Goal: Task Accomplishment & Management: Use online tool/utility

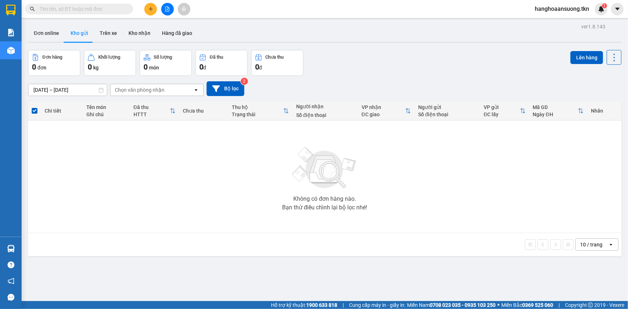
click at [154, 11] on button at bounding box center [150, 9] width 13 height 13
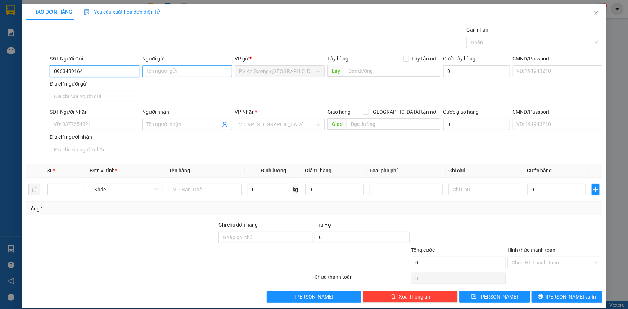
type input "0963439164"
click at [160, 72] on input "Người gửi" at bounding box center [187, 71] width 90 height 12
type input "chi đao"
click at [92, 121] on input "SĐT Người Nhận" at bounding box center [95, 125] width 90 height 12
type input "0368604378"
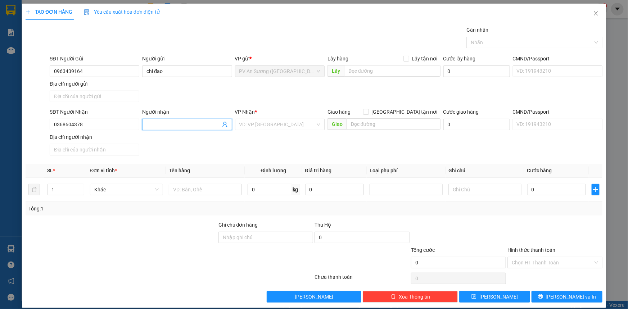
click at [169, 126] on input "Người nhận" at bounding box center [183, 124] width 74 height 8
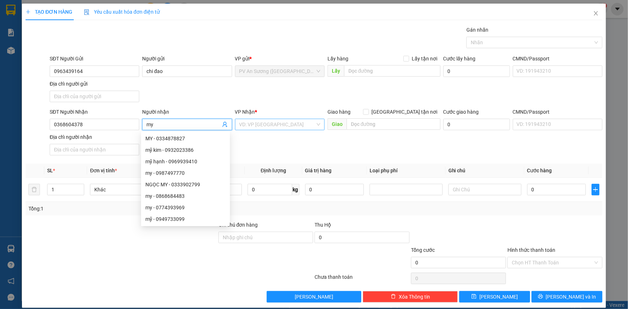
type input "my"
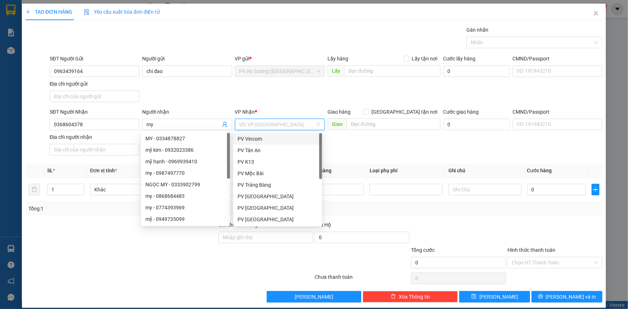
click at [268, 125] on input "search" at bounding box center [277, 124] width 76 height 11
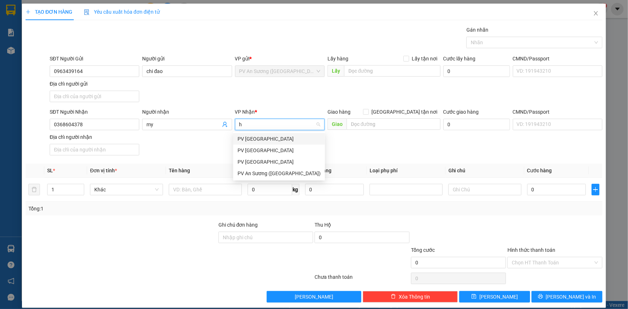
type input "ht"
click at [257, 138] on div "PV [GEOGRAPHIC_DATA]" at bounding box center [277, 139] width 80 height 8
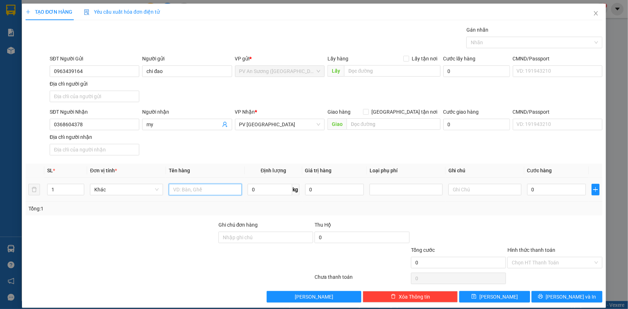
click at [191, 190] on input "text" at bounding box center [205, 190] width 73 height 12
type input "t"
type input "thung trai cay"
click at [482, 191] on input "text" at bounding box center [484, 190] width 73 height 12
type input "hkd"
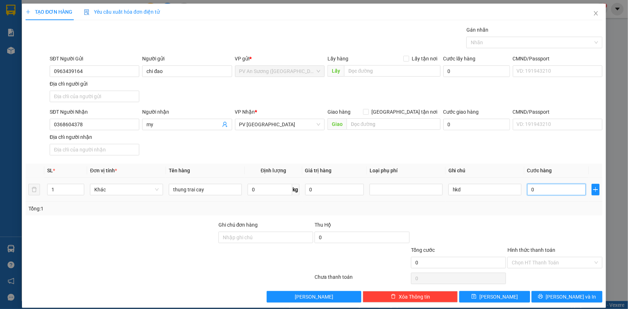
click at [529, 191] on input "0" at bounding box center [556, 190] width 59 height 12
type input "003"
type input "3"
type input "0.030"
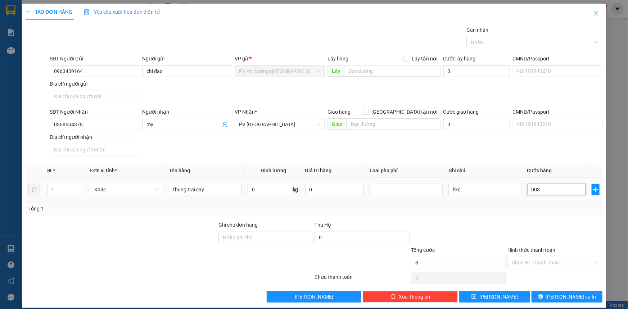
type input "30"
type input "00.300"
type input "300"
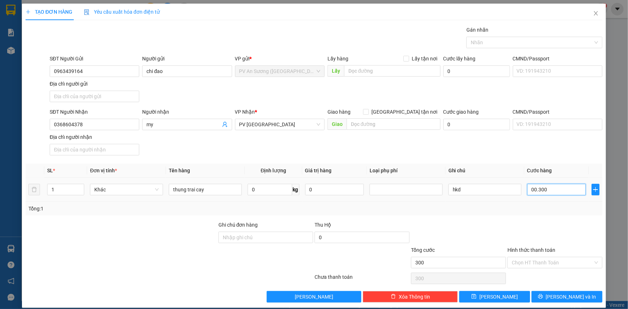
type input "00.030"
type input "30"
type input "0.003"
type input "3"
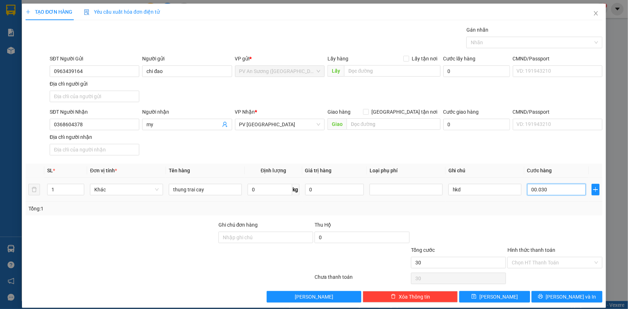
type input "3"
type input "000"
type input "0"
drag, startPoint x: 527, startPoint y: 189, endPoint x: 532, endPoint y: 191, distance: 5.2
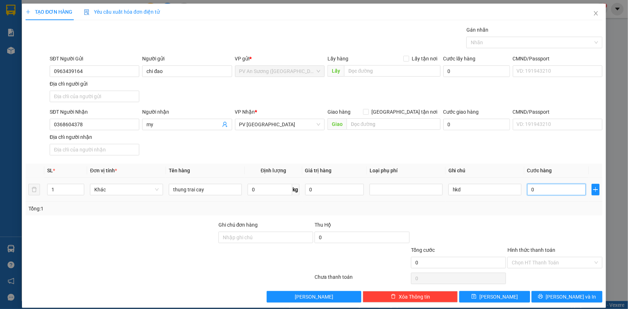
click at [532, 191] on input "0" at bounding box center [556, 190] width 59 height 12
type input "3"
type input "30"
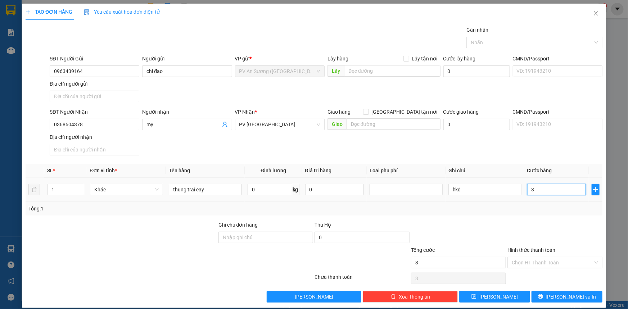
type input "30"
type input "300"
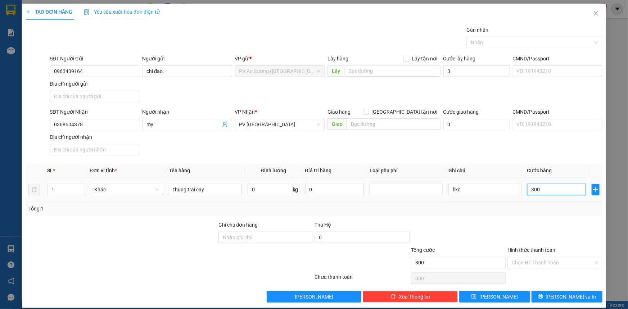
type input "33.000"
type input "3.300.000"
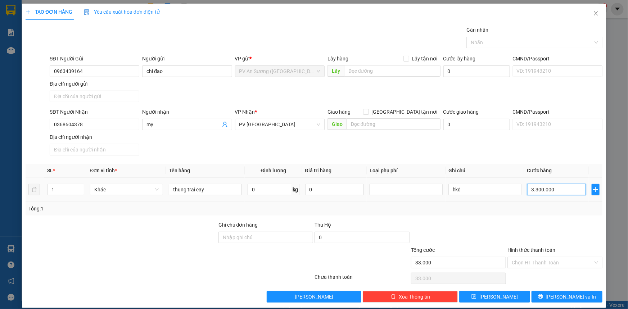
type input "3.300.000"
type input "330.000"
type input "33.000"
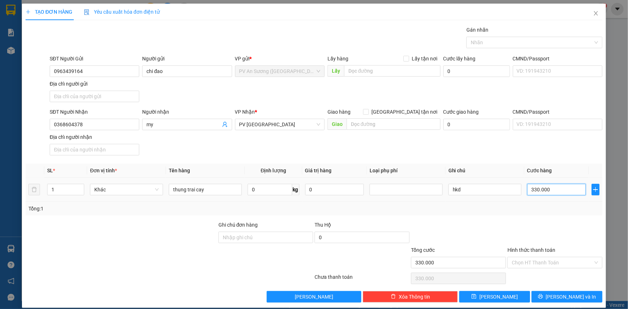
type input "33.000"
type input "3.300"
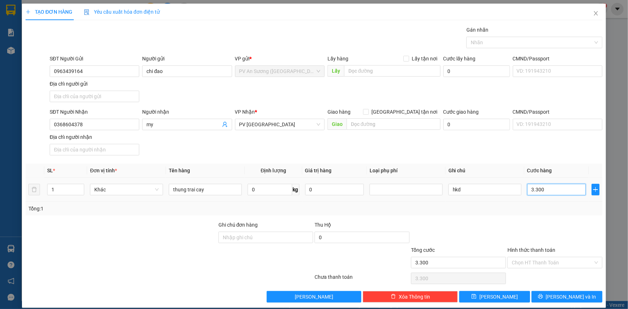
type input "330"
type input "33"
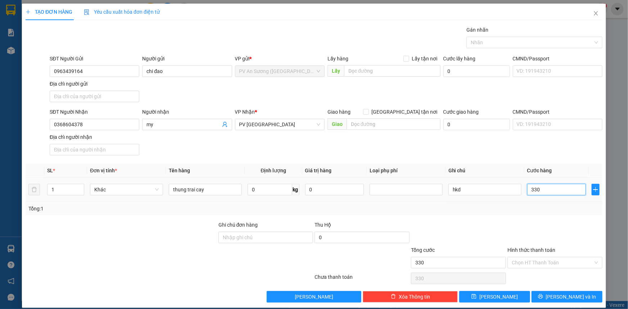
type input "33"
type input "3"
type input "030"
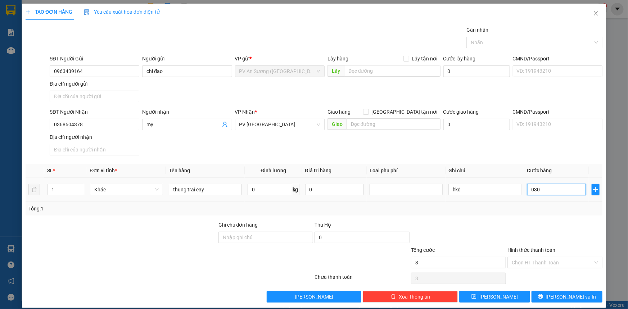
type input "30"
type input "0.300"
type input "300"
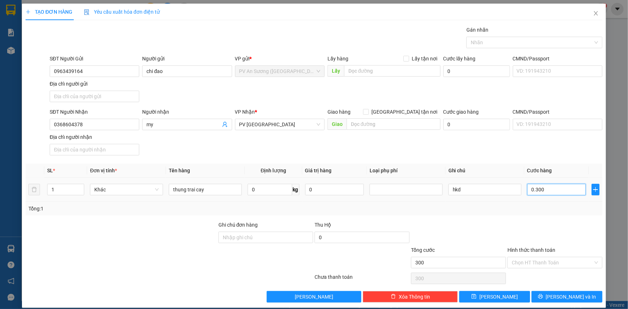
type input "03.000"
type input "3.000"
type input "0.330.000"
type input "330.000"
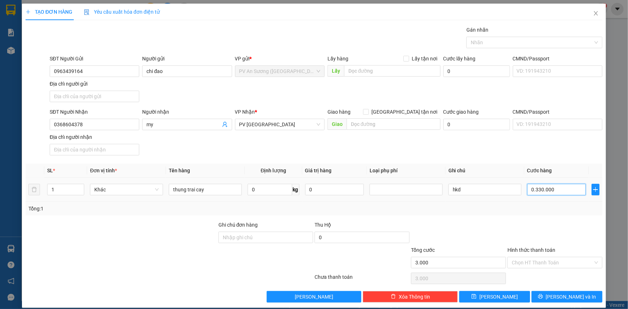
type input "330.000"
type input "0.333.000"
type input "333.000"
type input "0.333.300"
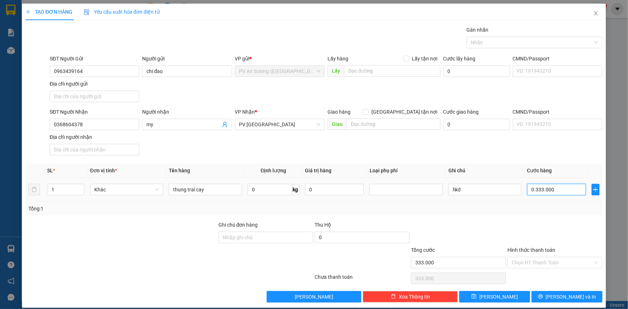
type input "333.300"
type input "033.330"
type input "33.330"
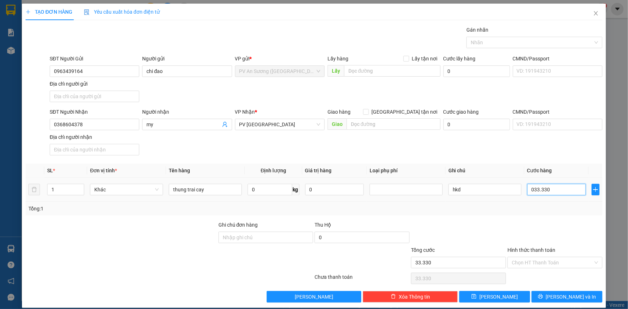
type input "03.333"
type input "3.333"
type input "0.333"
type input "333"
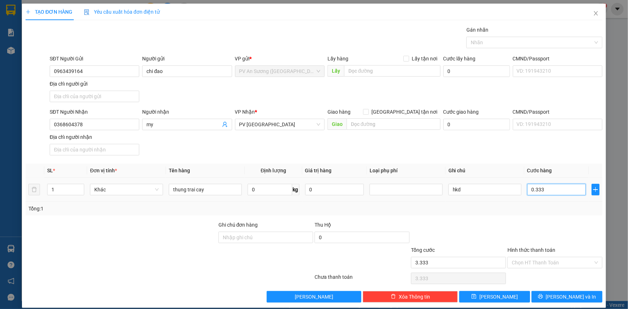
type input "333"
type input "033"
type input "33"
type input "03"
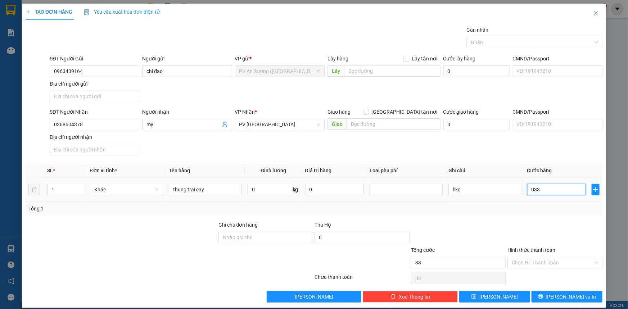
type input "3"
type input "0"
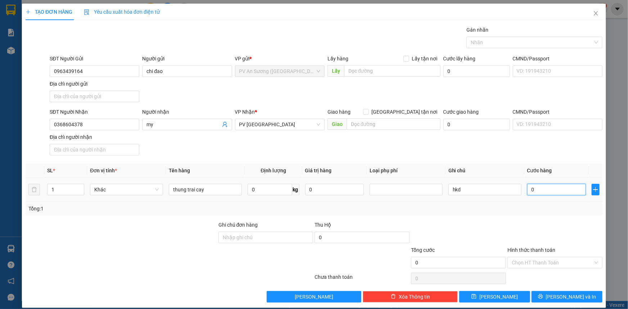
click at [527, 191] on input "0" at bounding box center [556, 190] width 59 height 12
type input "30"
type input "300"
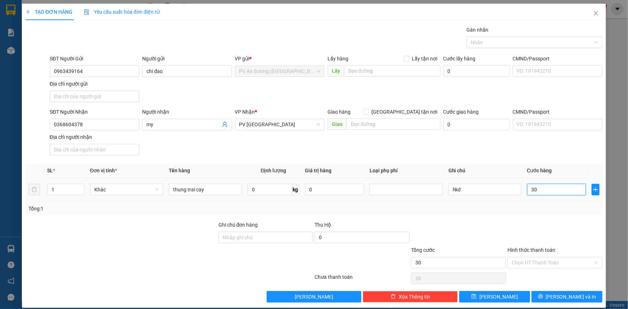
type input "300"
type input "3.300"
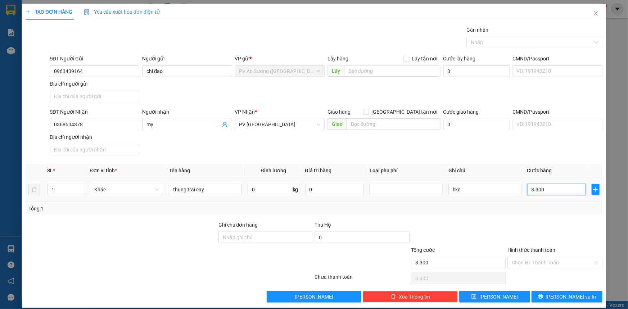
type input "30.000"
type input "300.000"
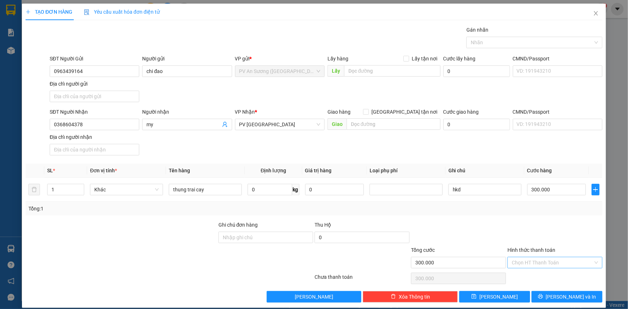
click at [545, 260] on input "Hình thức thanh toán" at bounding box center [551, 262] width 81 height 11
click at [535, 277] on div "Tại văn phòng" at bounding box center [550, 276] width 86 height 8
type input "0"
click at [534, 188] on input "300.000" at bounding box center [556, 190] width 59 height 12
click at [553, 192] on input "300.000" at bounding box center [556, 190] width 59 height 12
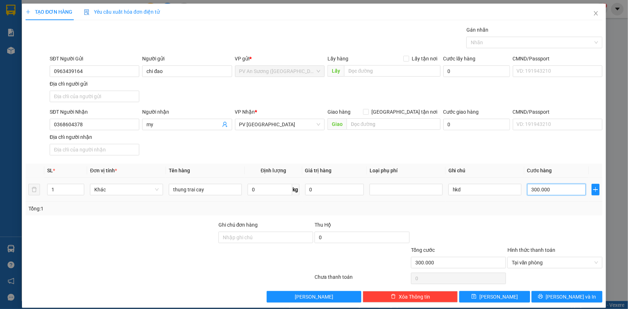
type input "30.000"
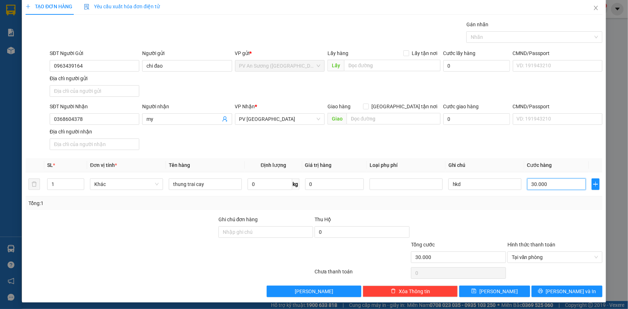
scroll to position [7, 0]
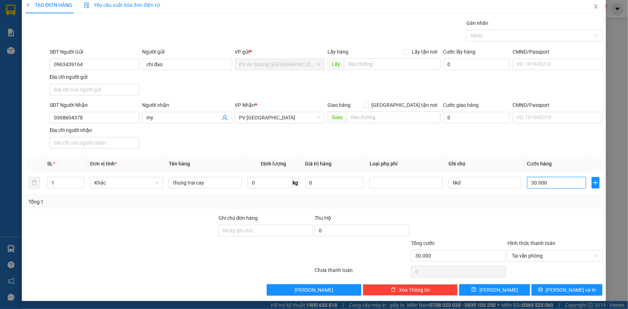
type input "30.000"
click at [492, 224] on div at bounding box center [458, 226] width 96 height 25
click at [566, 291] on span "[PERSON_NAME] và In" at bounding box center [571, 290] width 50 height 8
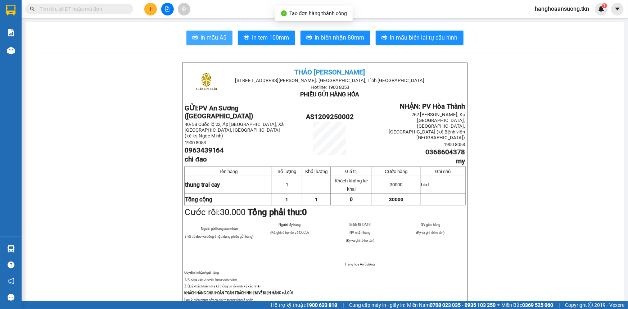
click at [209, 43] on button "In mẫu A5" at bounding box center [209, 38] width 46 height 14
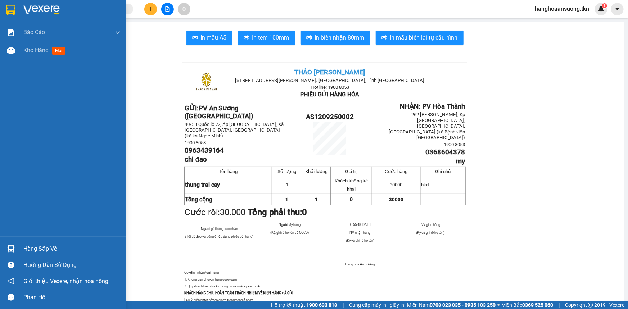
click at [28, 6] on img at bounding box center [41, 10] width 36 height 11
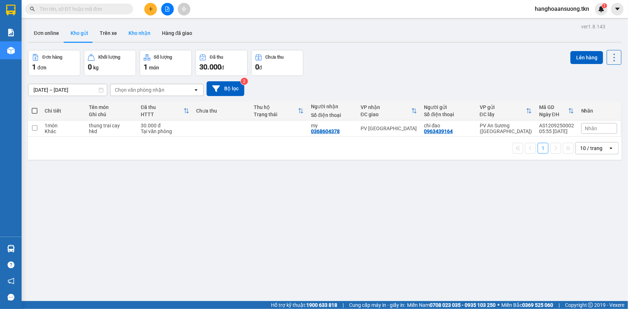
click at [141, 32] on button "Kho nhận" at bounding box center [139, 32] width 33 height 17
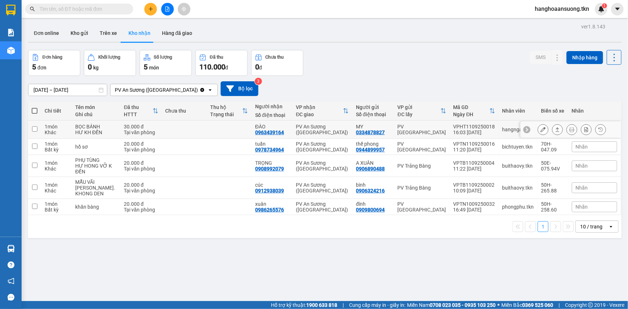
click at [31, 127] on td at bounding box center [34, 129] width 13 height 18
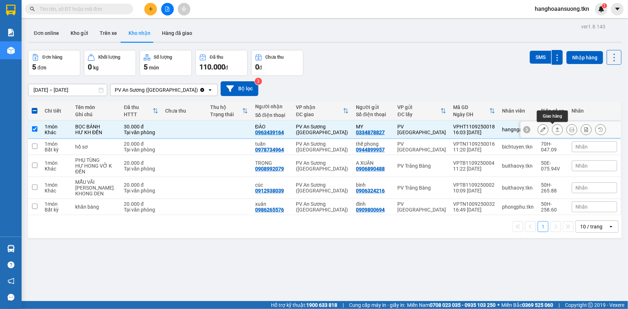
click at [555, 132] on icon at bounding box center [557, 129] width 4 height 4
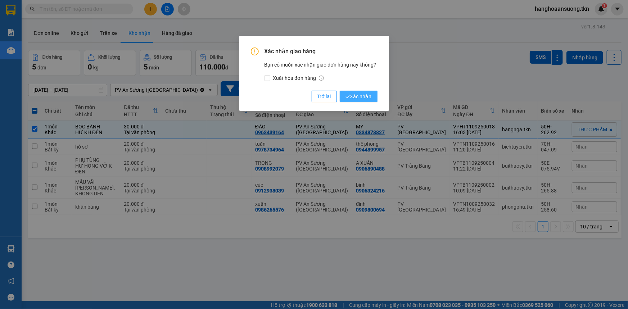
click at [357, 97] on span "Xác nhận" at bounding box center [358, 96] width 26 height 8
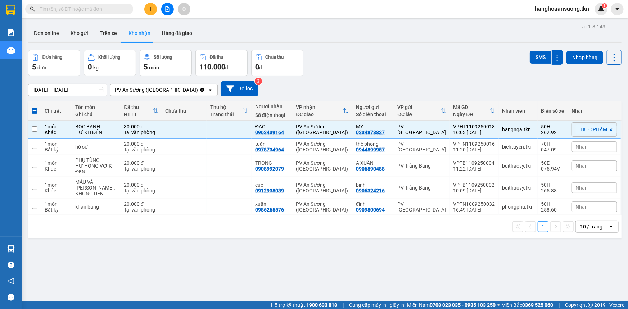
checkbox input "false"
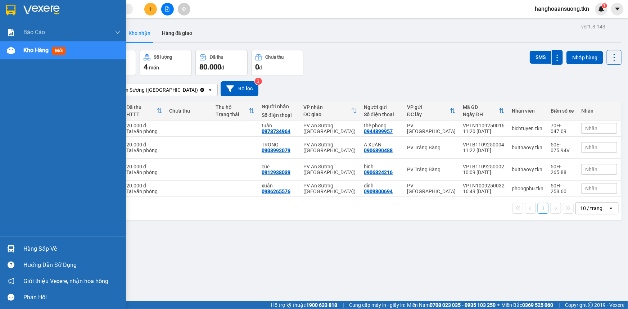
click at [29, 8] on img at bounding box center [41, 10] width 36 height 11
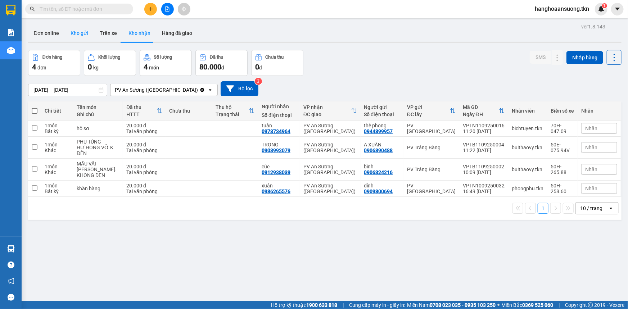
click at [76, 36] on button "Kho gửi" at bounding box center [79, 32] width 29 height 17
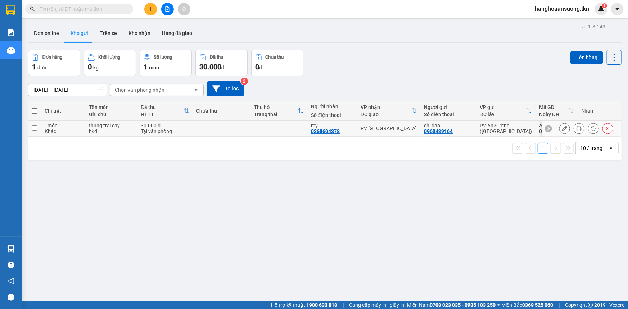
click at [31, 127] on td at bounding box center [34, 128] width 13 height 16
checkbox input "true"
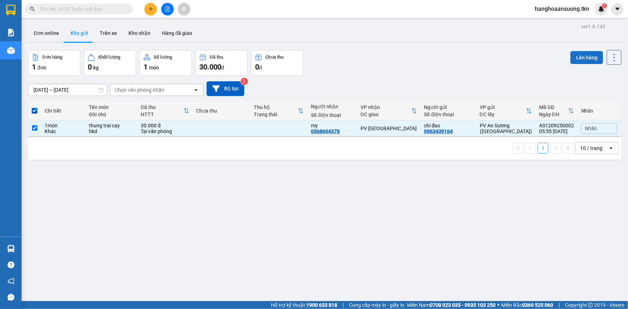
click at [584, 60] on button "Lên hàng" at bounding box center [586, 57] width 33 height 13
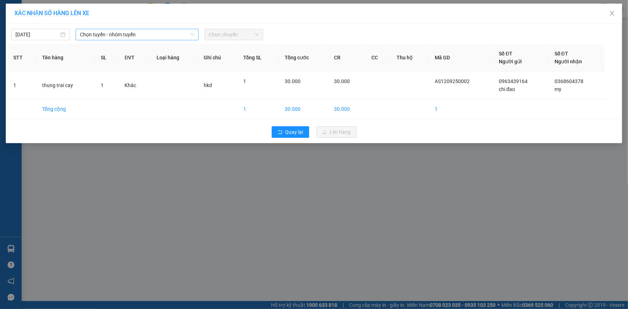
click at [158, 33] on span "Chọn tuyến - nhóm tuyến" at bounding box center [137, 34] width 114 height 11
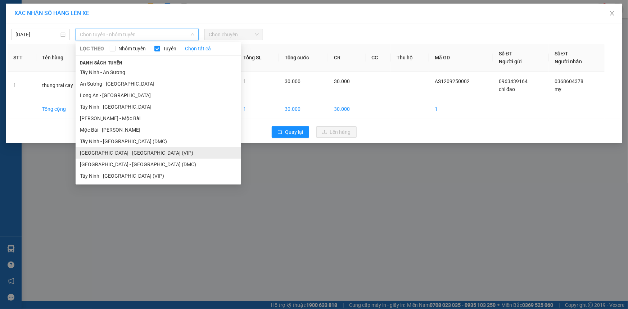
click at [128, 154] on li "[GEOGRAPHIC_DATA] - [GEOGRAPHIC_DATA] (VIP)" at bounding box center [158, 153] width 165 height 12
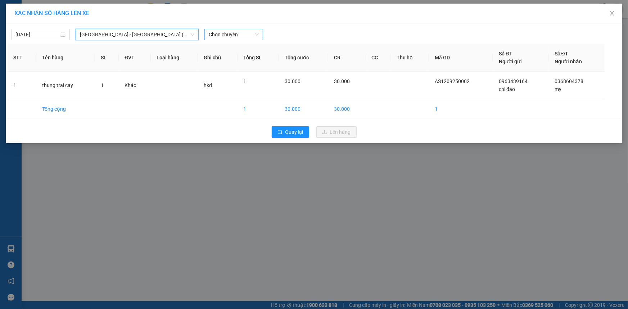
click at [225, 36] on span "Chọn chuyến" at bounding box center [234, 34] width 50 height 11
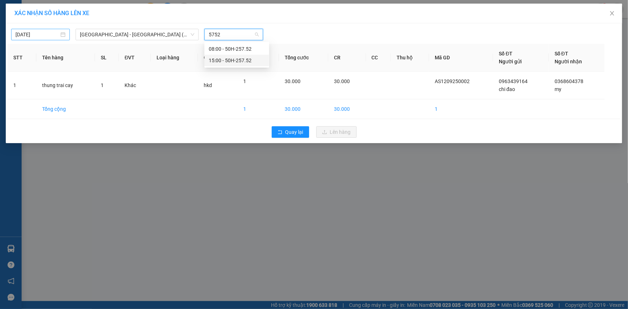
type input "5752"
type input "[DATE]"
click at [20, 35] on input "[DATE]" at bounding box center [37, 35] width 44 height 8
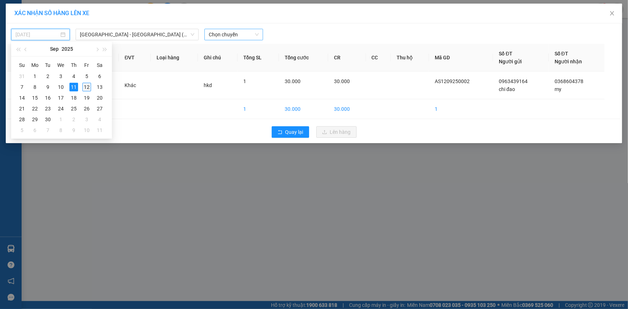
click at [86, 85] on div "12" at bounding box center [86, 87] width 9 height 9
type input "[DATE]"
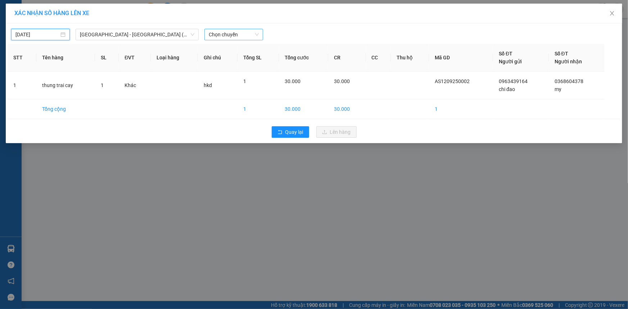
click at [219, 37] on span "Chọn chuyến" at bounding box center [234, 34] width 50 height 11
type input "5752"
click at [230, 49] on div "05:30 (TC) - 50H-257.52" at bounding box center [237, 49] width 56 height 8
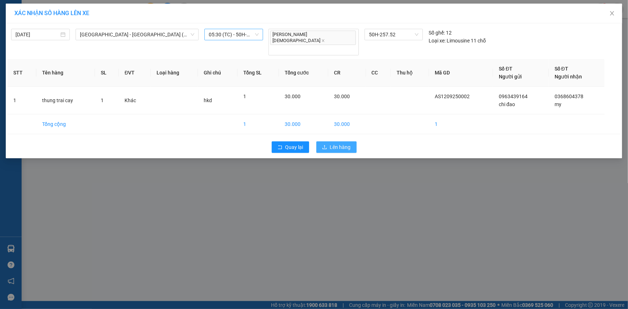
click at [347, 143] on span "Lên hàng" at bounding box center [340, 147] width 21 height 8
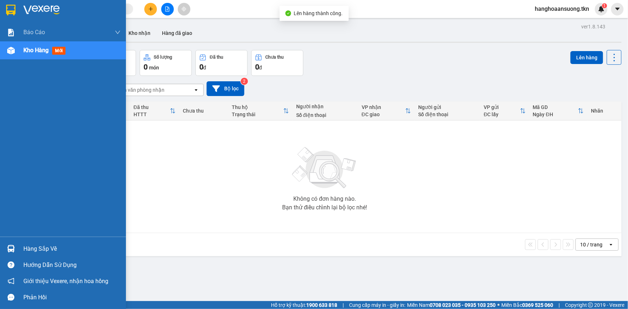
click at [29, 250] on div "Hàng sắp về" at bounding box center [71, 248] width 97 height 11
